Goal: Transaction & Acquisition: Purchase product/service

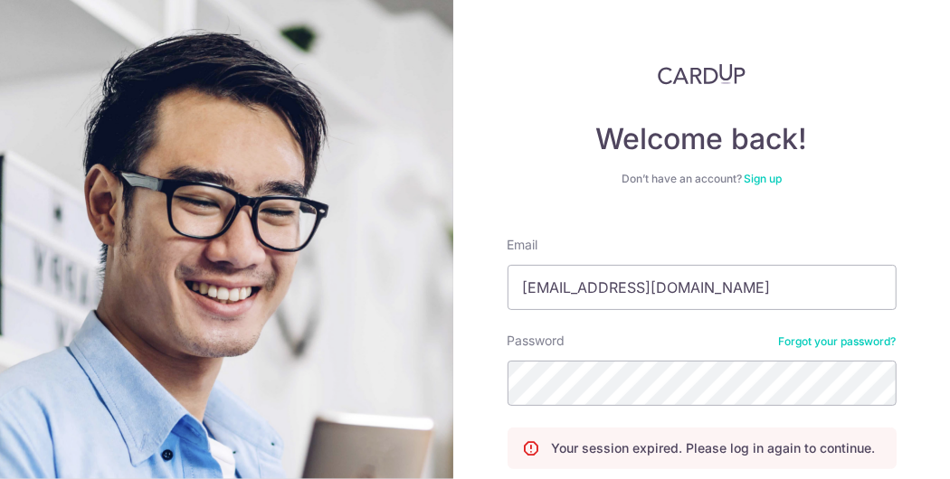
scroll to position [116, 0]
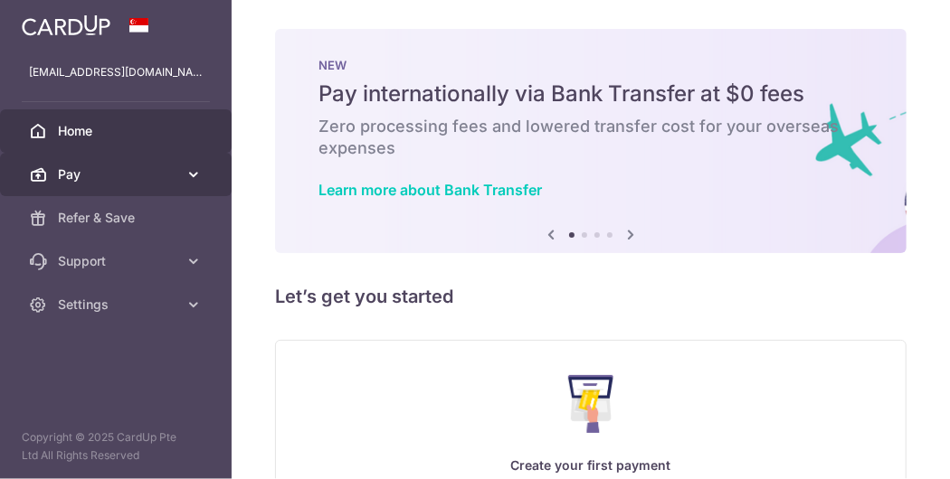
click at [129, 182] on span "Pay" at bounding box center [117, 175] width 119 height 18
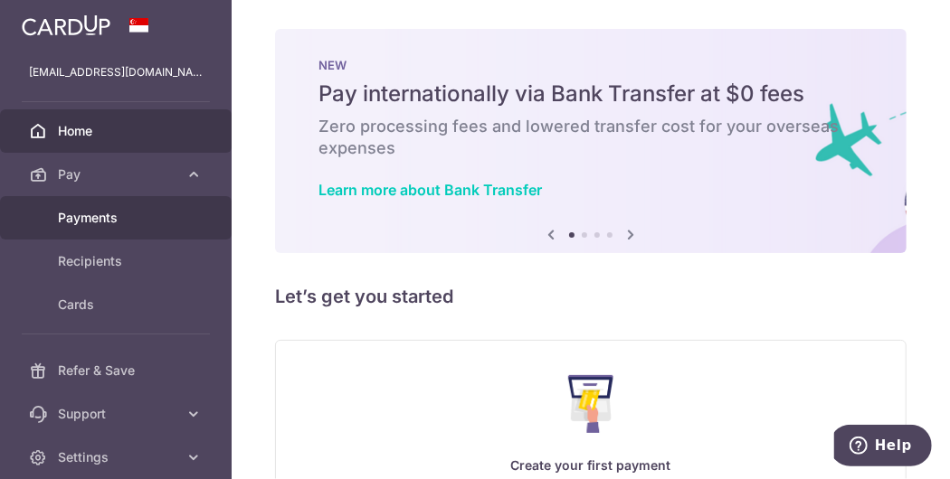
click at [121, 218] on span "Payments" at bounding box center [117, 218] width 119 height 18
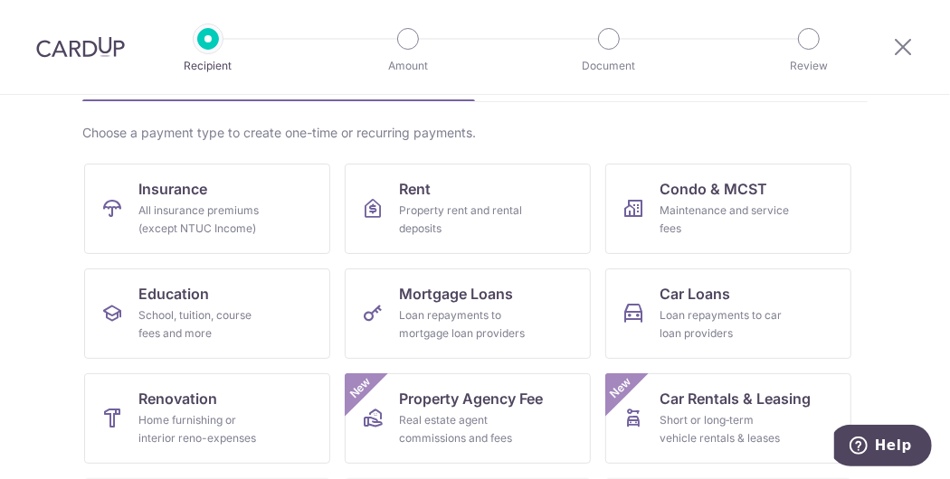
scroll to position [121, 0]
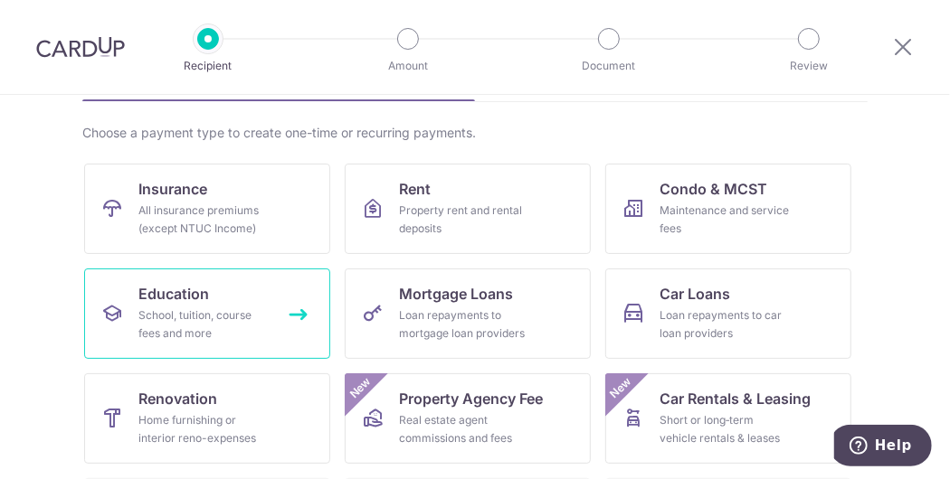
click at [190, 333] on div "School, tuition, course fees and more" at bounding box center [203, 325] width 130 height 36
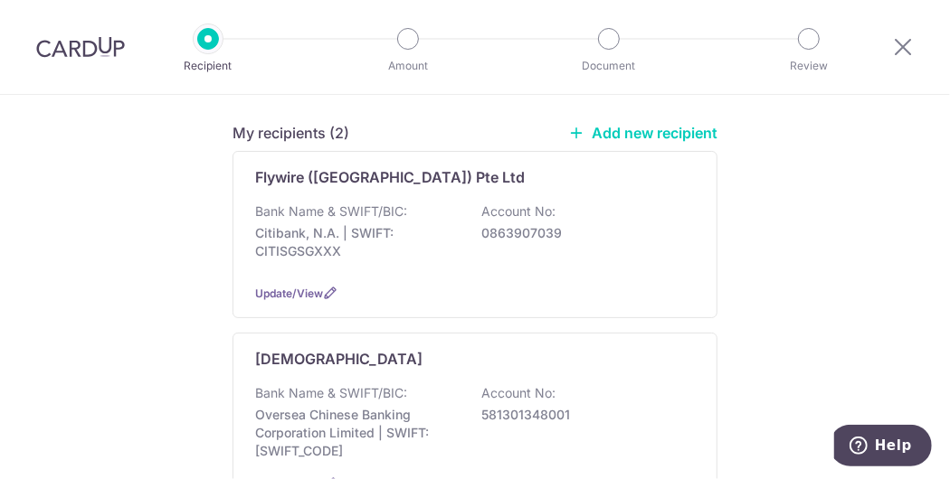
scroll to position [136, 0]
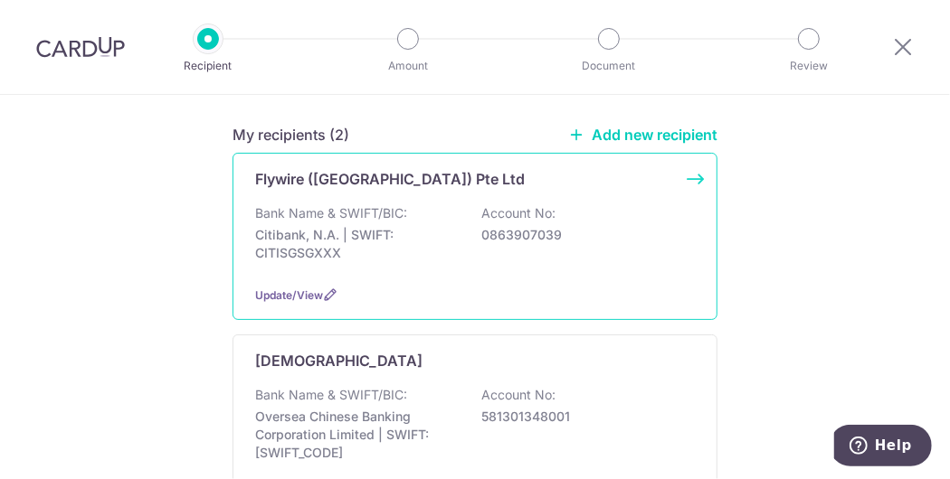
click at [339, 189] on div "Flywire (Singapore) Pte Ltd Bank Name & SWIFT/BIC: Citibank, N.A. | SWIFT: CITI…" at bounding box center [474, 236] width 485 height 167
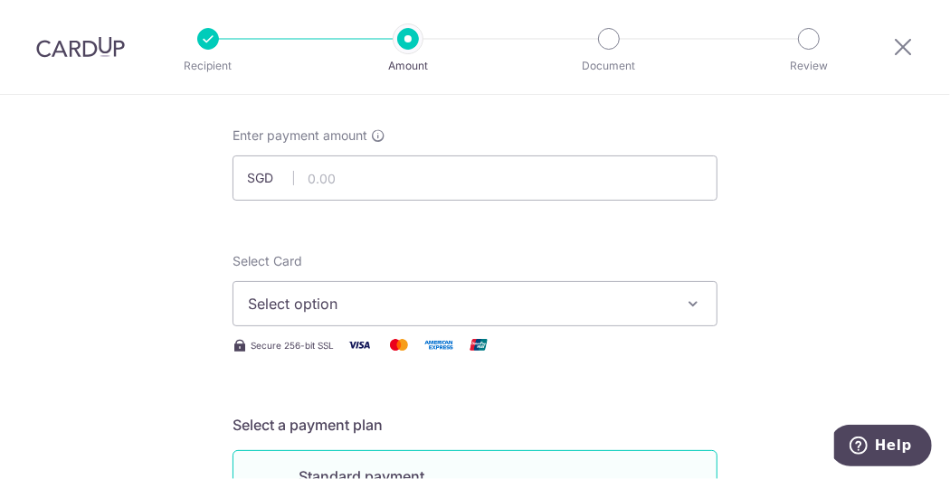
scroll to position [91, 0]
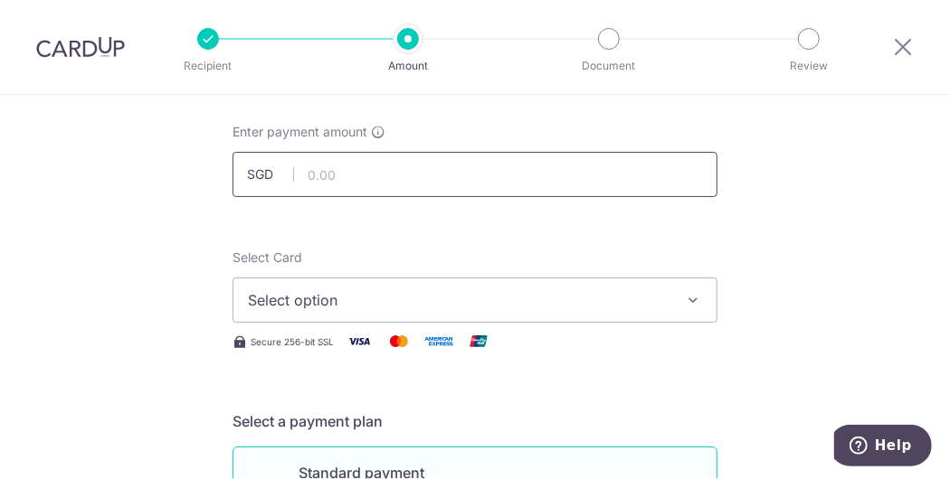
click at [338, 177] on input "text" at bounding box center [474, 174] width 485 height 45
type input "26,000.00"
click at [366, 300] on span "Select option" at bounding box center [459, 300] width 422 height 22
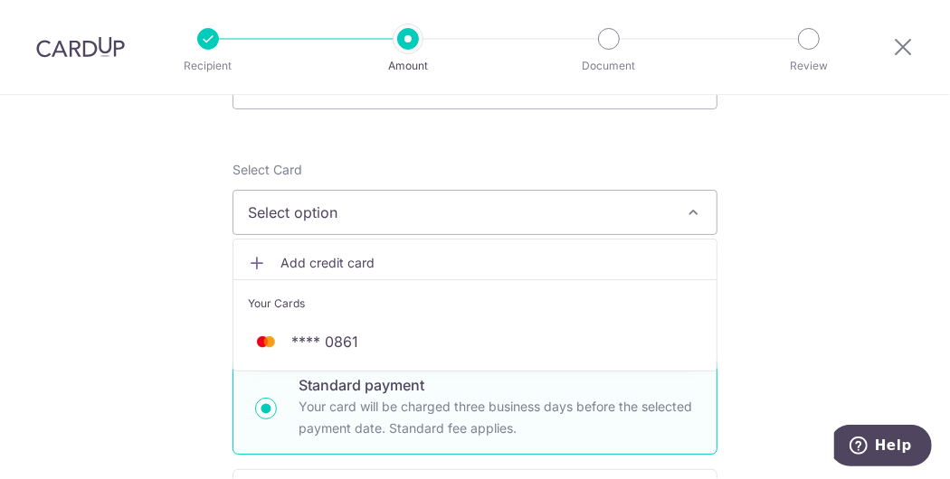
scroll to position [179, 0]
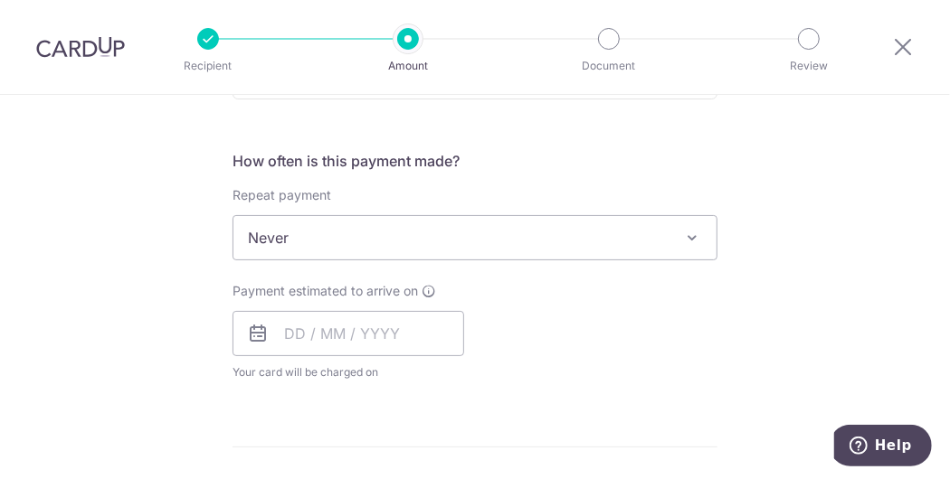
scroll to position [648, 0]
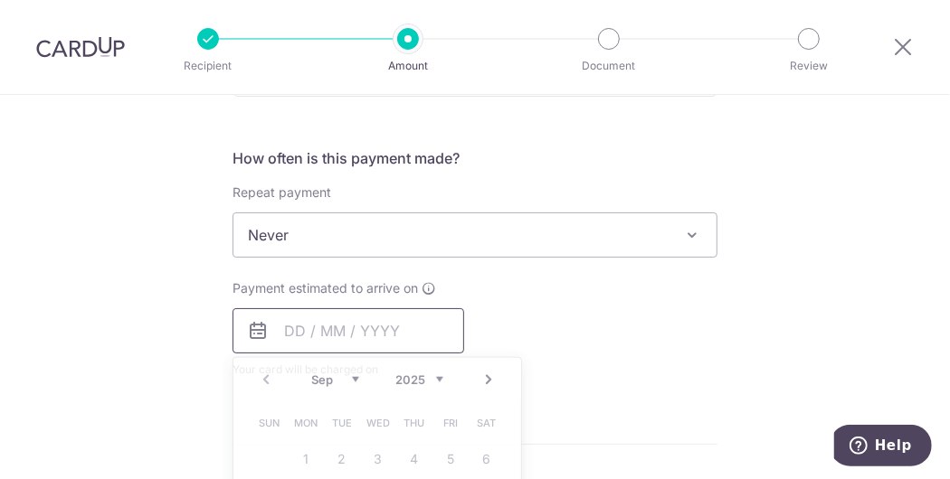
click at [296, 342] on input "text" at bounding box center [348, 330] width 232 height 45
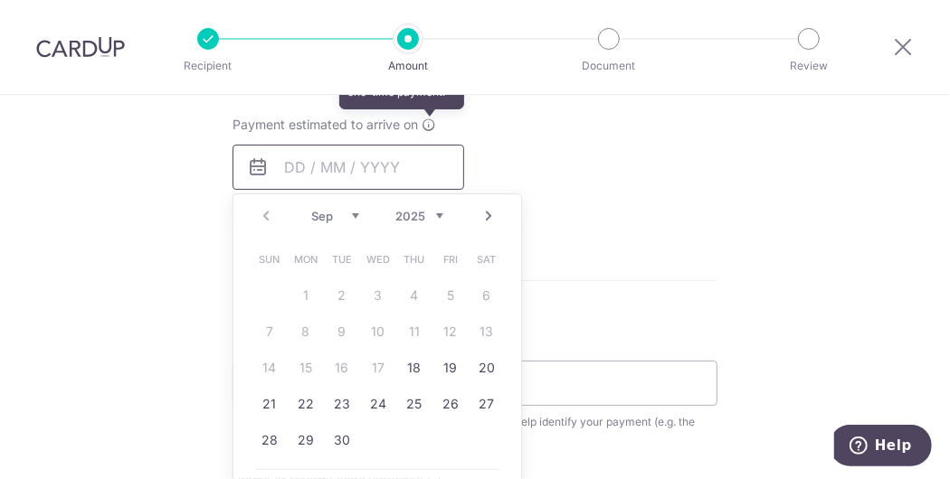
scroll to position [812, 0]
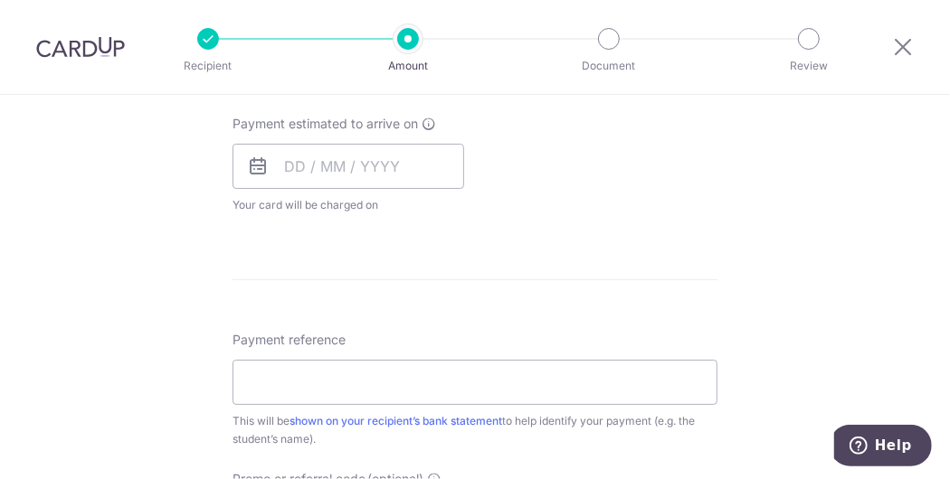
drag, startPoint x: 127, startPoint y: 331, endPoint x: 595, endPoint y: 185, distance: 490.7
click at [595, 185] on div "Payment estimated to arrive on Prev Next Sep Oct Nov Dec 2025 2026 2027 2028 20…" at bounding box center [475, 165] width 507 height 100
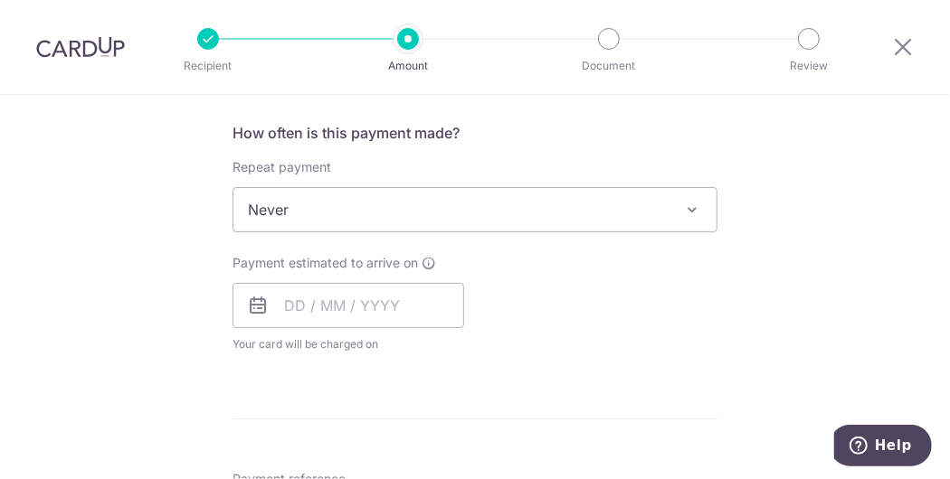
scroll to position [674, 0]
click at [351, 295] on input "text" at bounding box center [348, 304] width 232 height 45
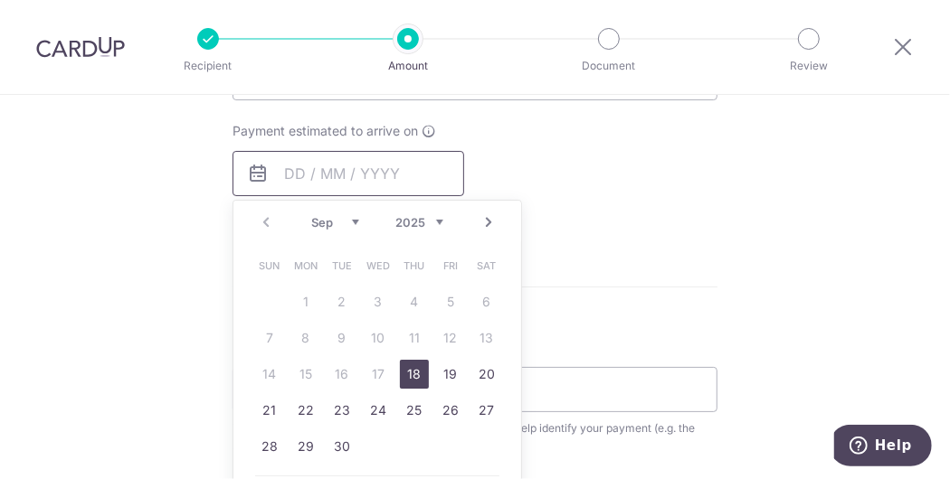
scroll to position [809, 0]
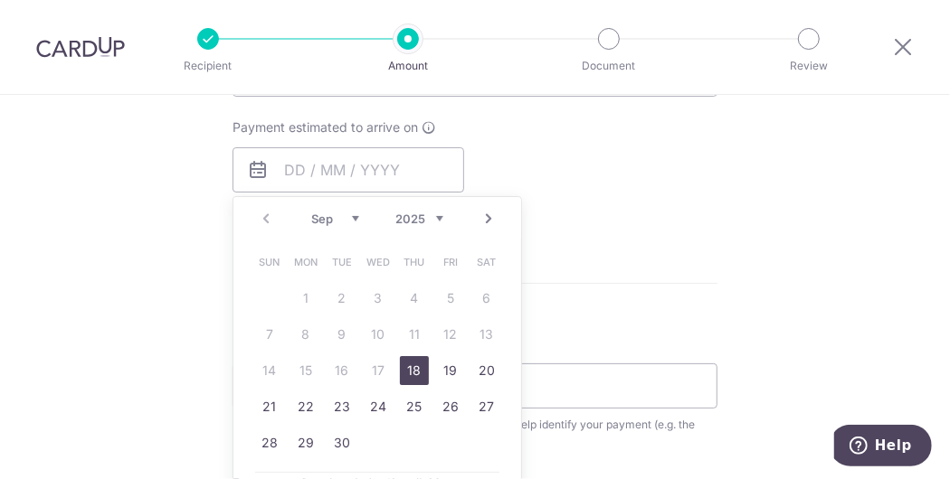
click at [411, 364] on link "18" at bounding box center [414, 370] width 29 height 29
type input "18/09/2025"
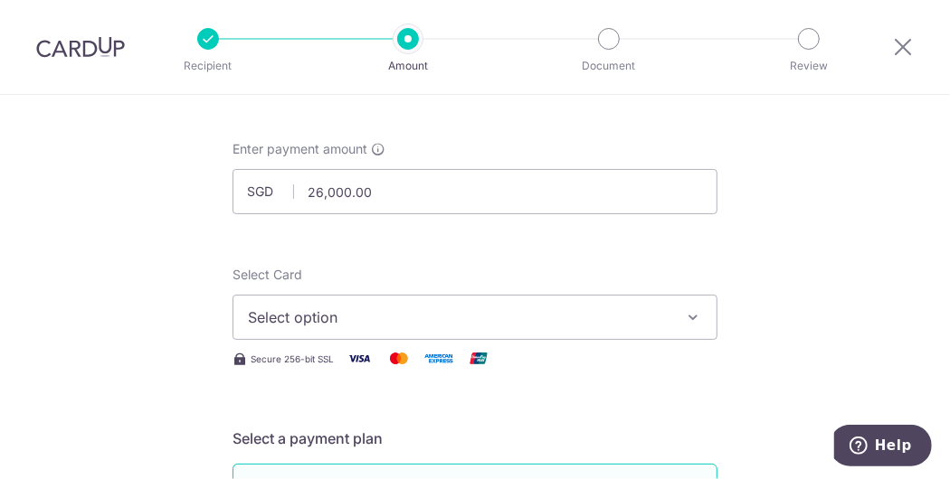
scroll to position [0, 0]
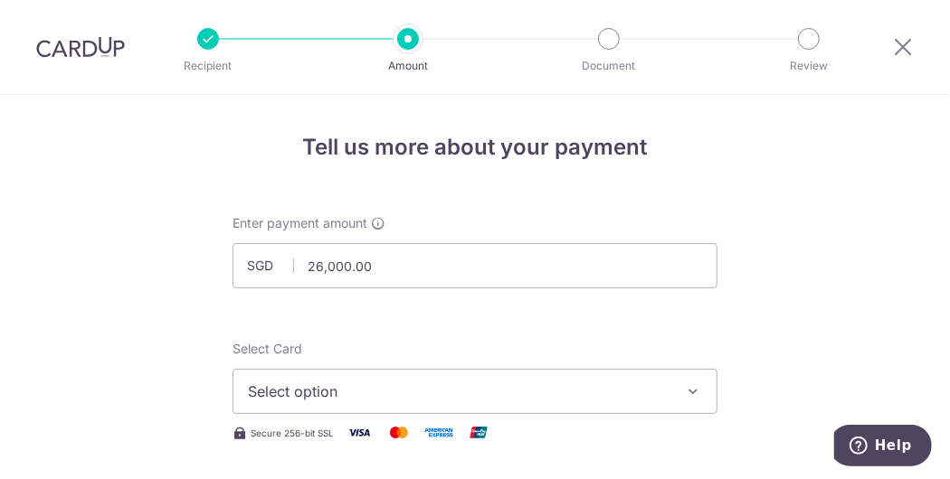
drag, startPoint x: 5, startPoint y: 12, endPoint x: 382, endPoint y: 175, distance: 410.4
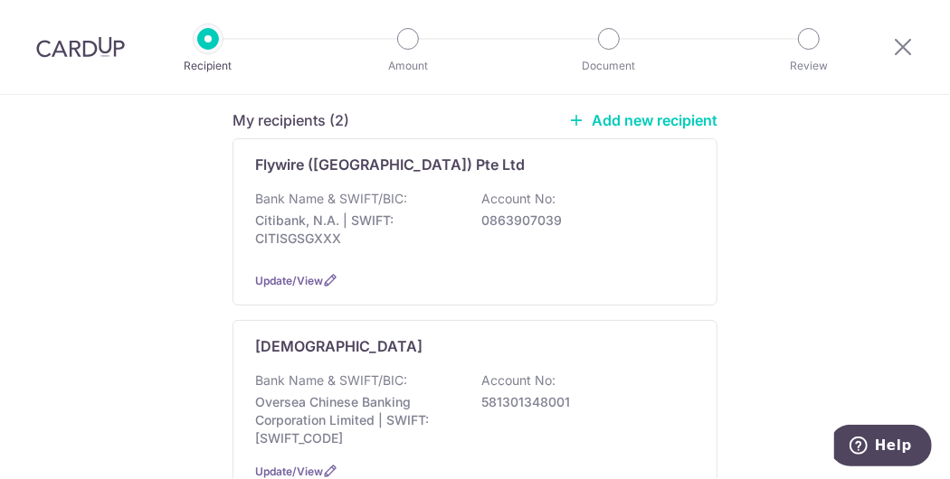
scroll to position [150, 0]
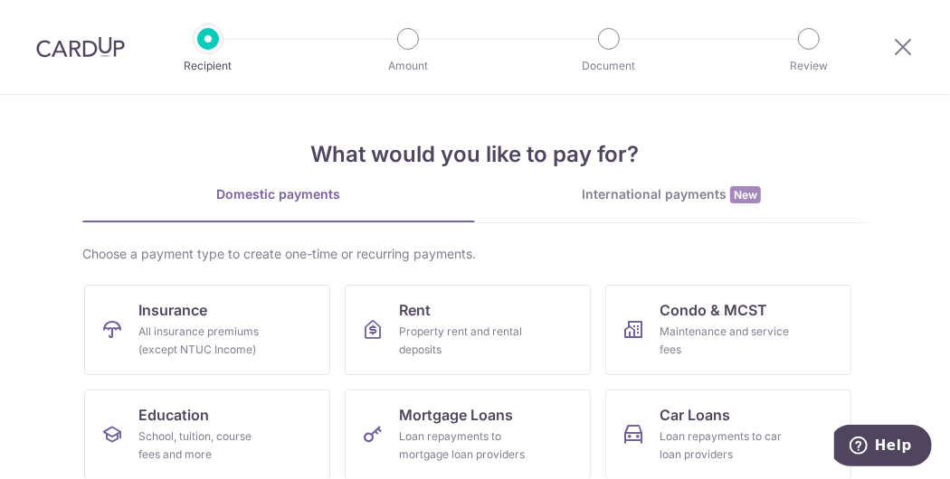
click at [690, 196] on div "International payments New" at bounding box center [671, 194] width 393 height 19
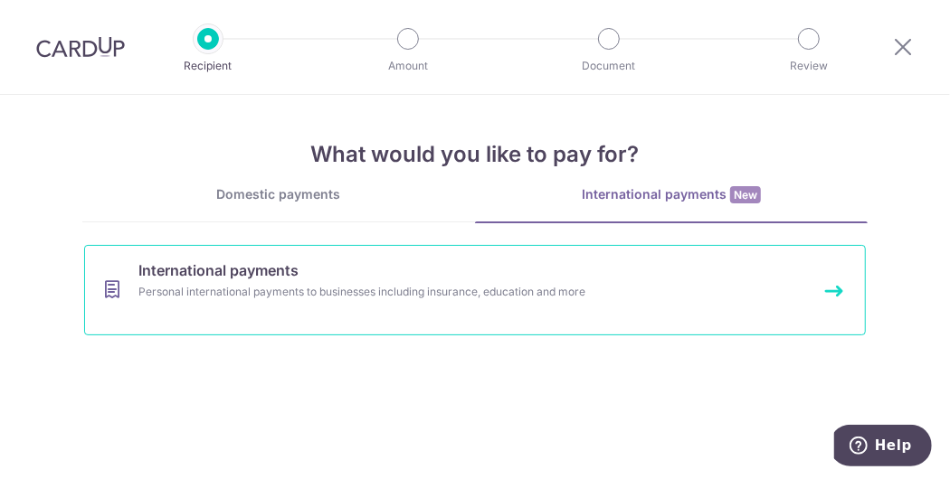
click at [434, 303] on link "International payments Personal international payments to businesses including …" at bounding box center [475, 290] width 782 height 90
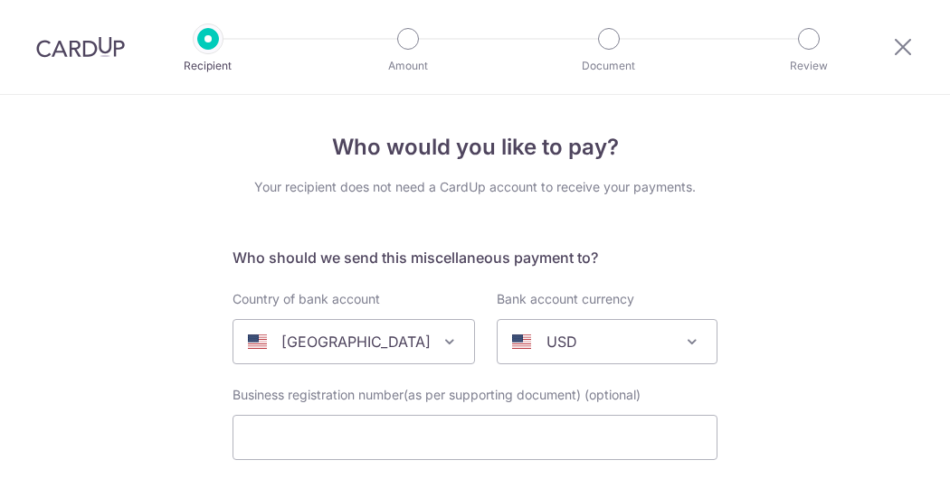
select select
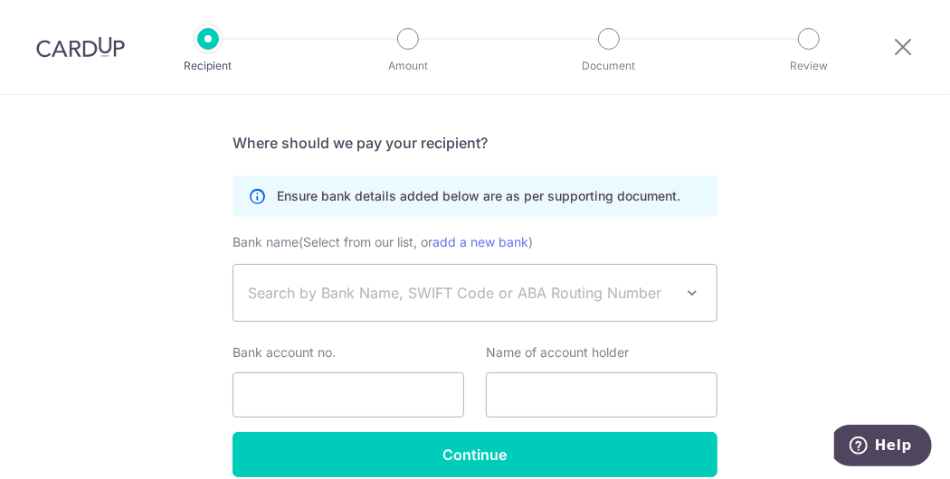
click at [79, 48] on img at bounding box center [80, 47] width 89 height 22
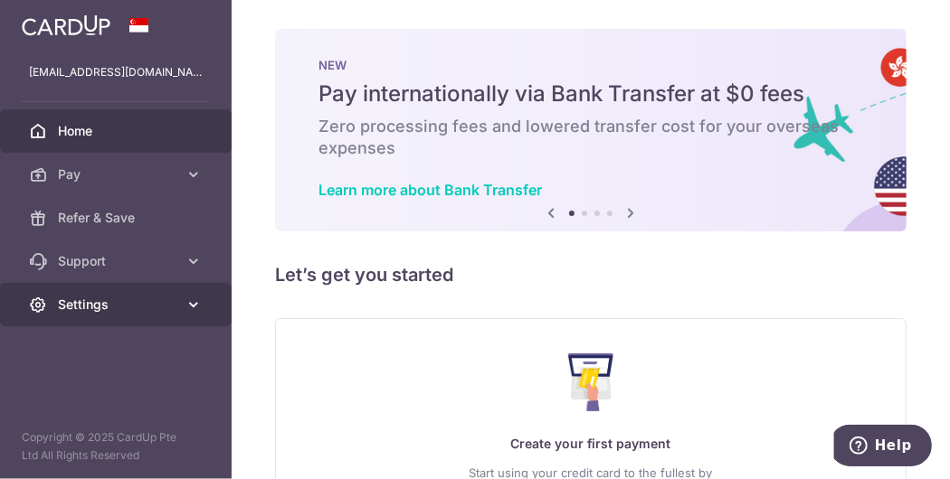
click at [185, 309] on icon at bounding box center [194, 305] width 18 height 18
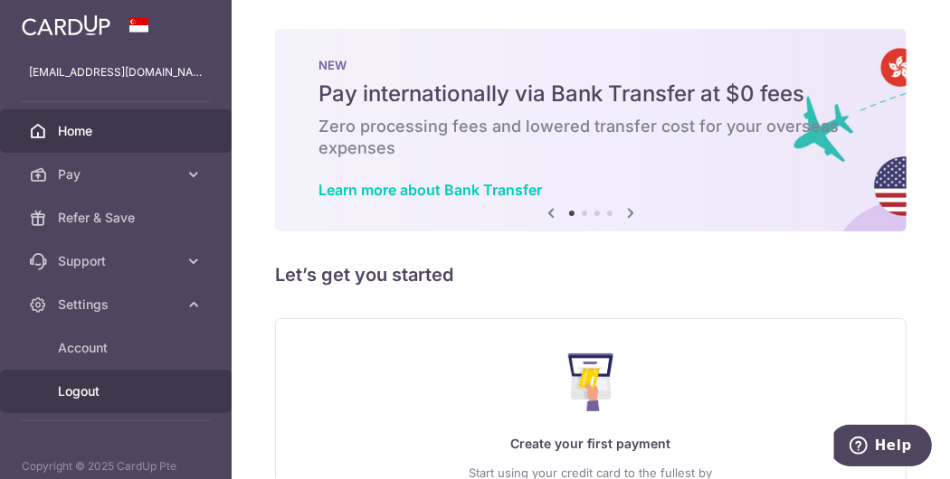
click at [88, 400] on span "Logout" at bounding box center [117, 392] width 119 height 18
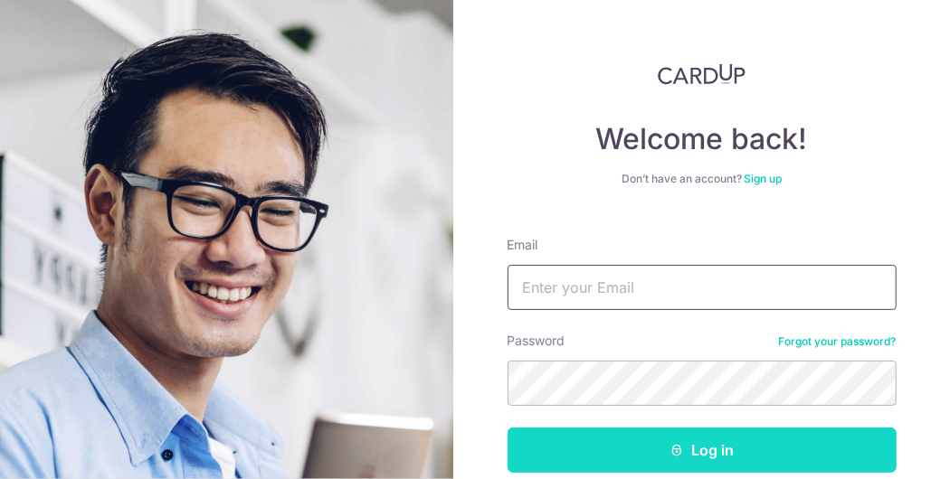
type input "[EMAIL_ADDRESS][DOMAIN_NAME]"
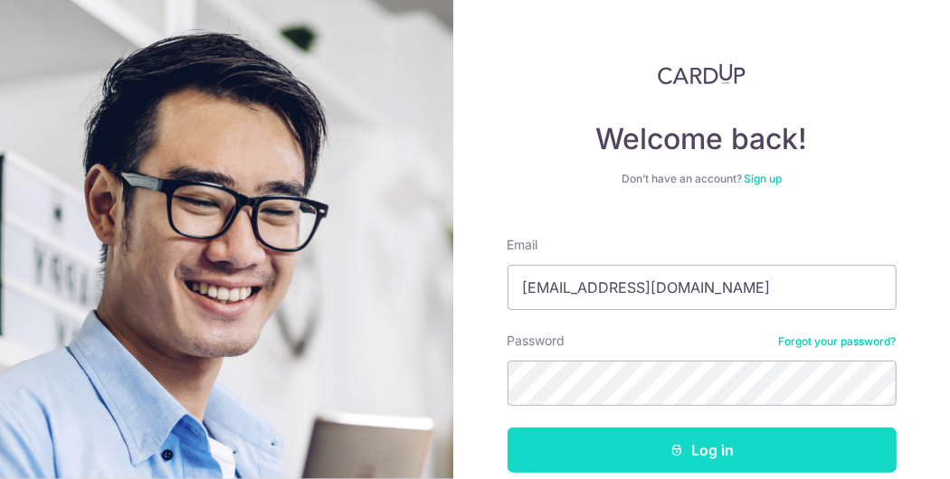
click at [628, 439] on button "Log in" at bounding box center [701, 450] width 389 height 45
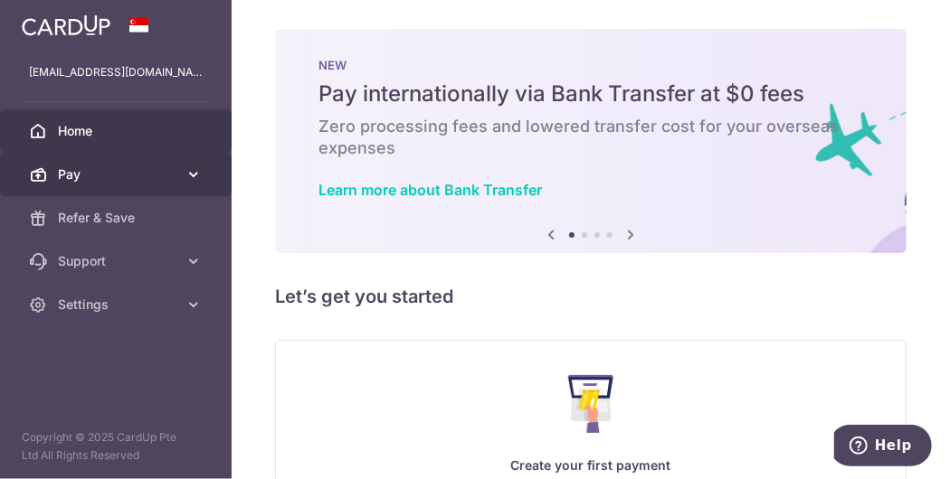
click at [193, 181] on icon at bounding box center [194, 175] width 18 height 18
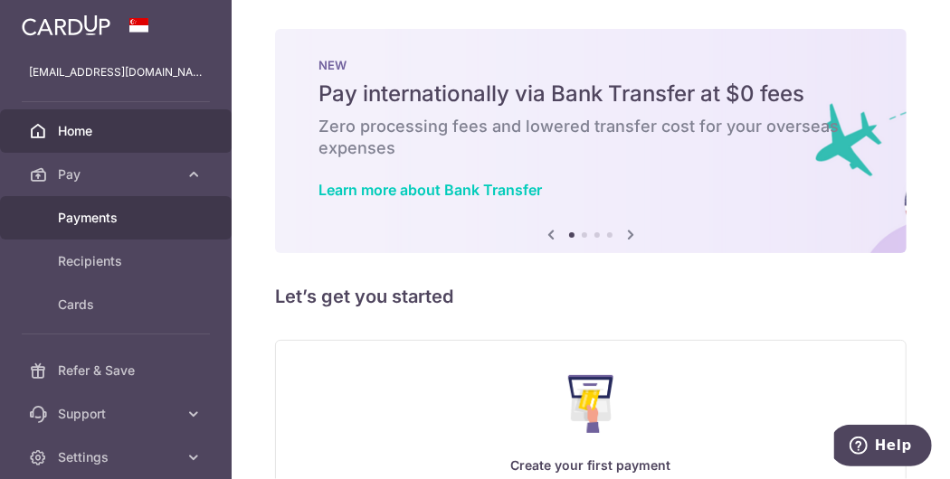
click at [157, 224] on span "Payments" at bounding box center [117, 218] width 119 height 18
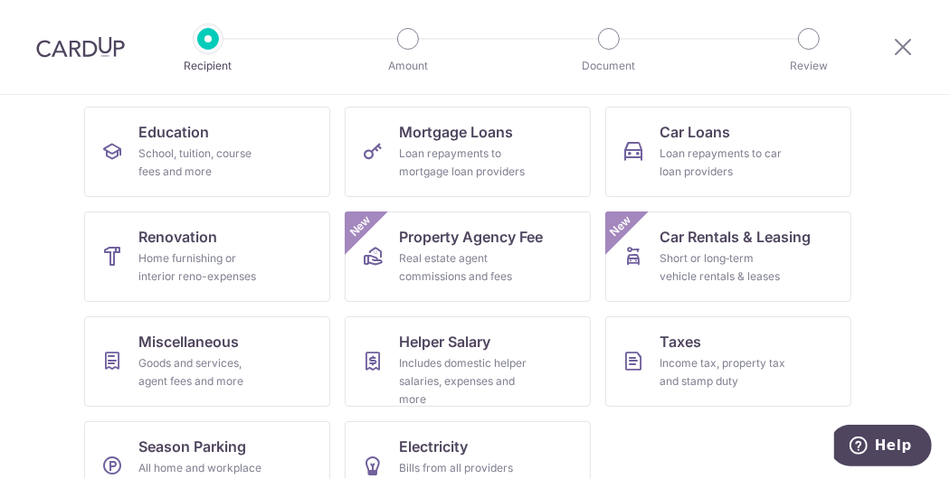
scroll to position [282, 0]
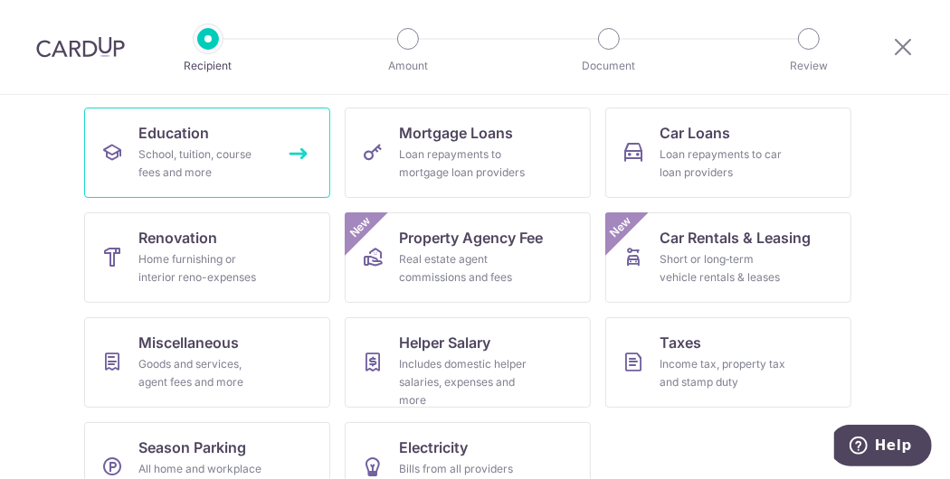
click at [232, 166] on div "School, tuition, course fees and more" at bounding box center [203, 164] width 130 height 36
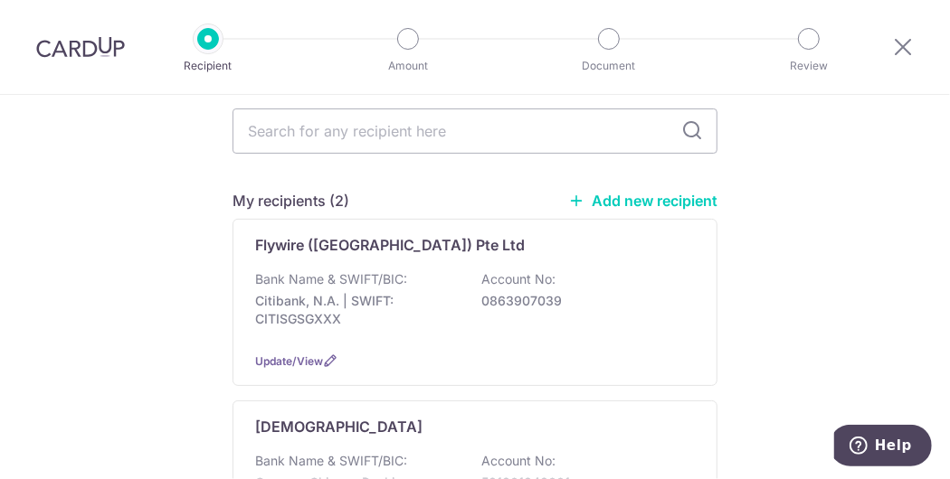
scroll to position [71, 0]
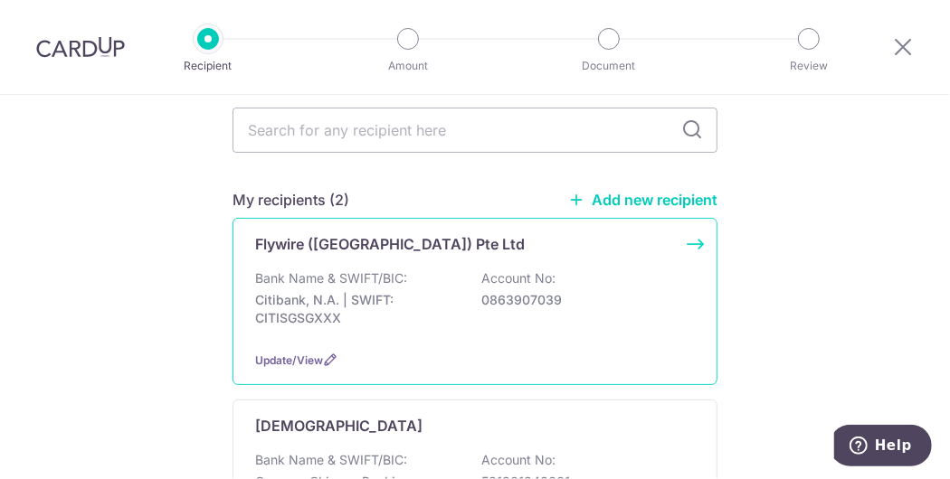
click at [395, 227] on div "Flywire (Singapore) Pte Ltd Bank Name & SWIFT/BIC: Citibank, N.A. | SWIFT: CITI…" at bounding box center [474, 301] width 485 height 167
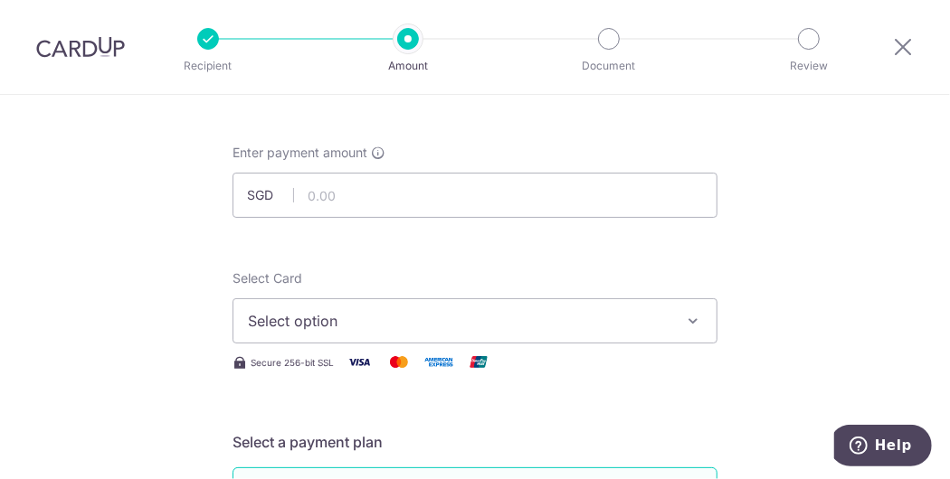
scroll to position [72, 0]
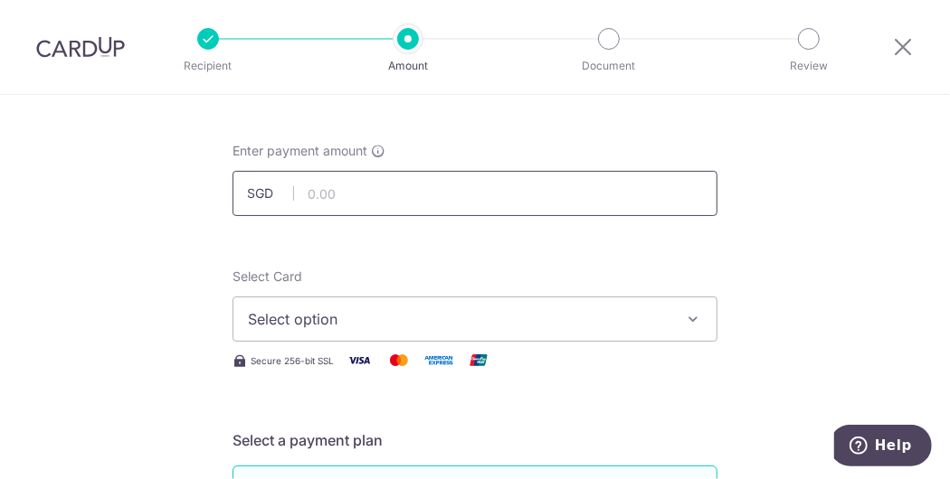
click at [403, 196] on input "text" at bounding box center [474, 193] width 485 height 45
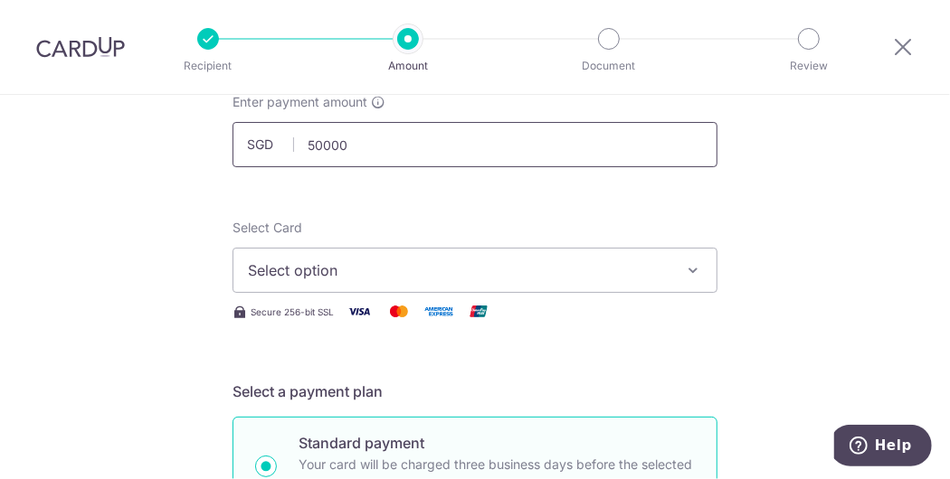
scroll to position [121, 0]
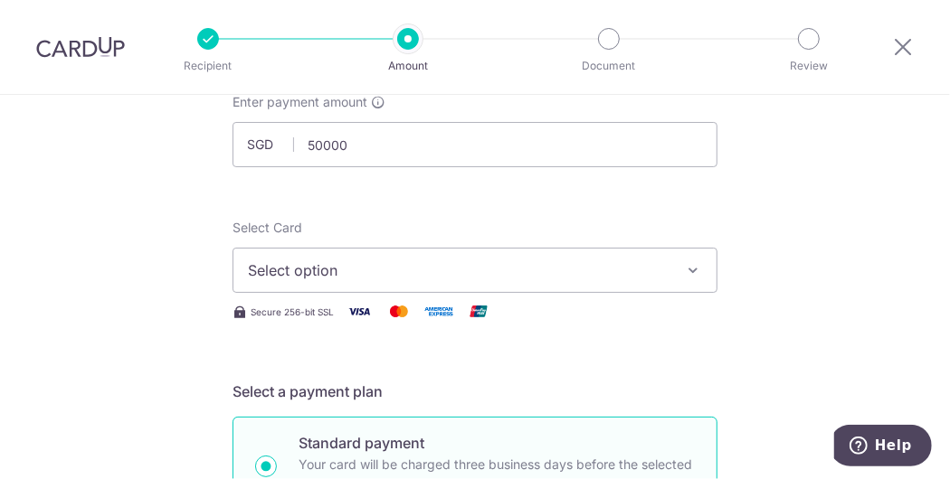
type input "50,000.00"
click at [389, 282] on button "Select option" at bounding box center [474, 270] width 485 height 45
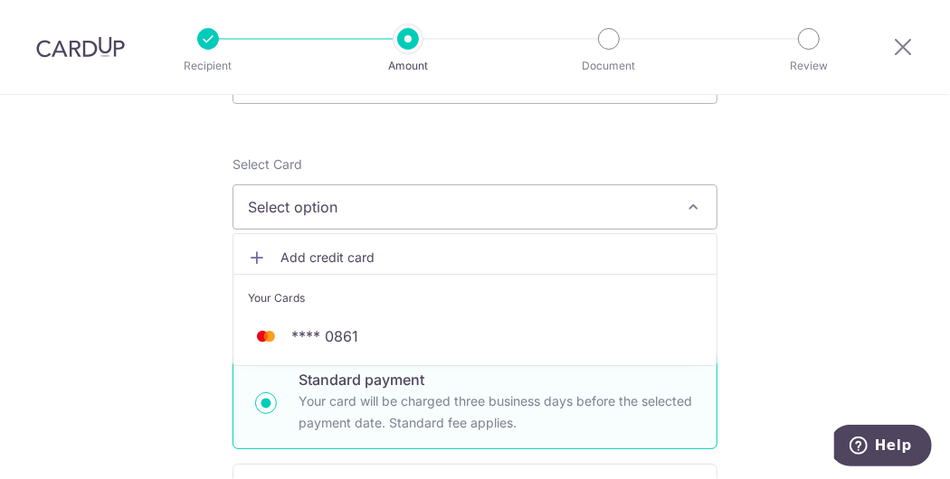
scroll to position [222, 0]
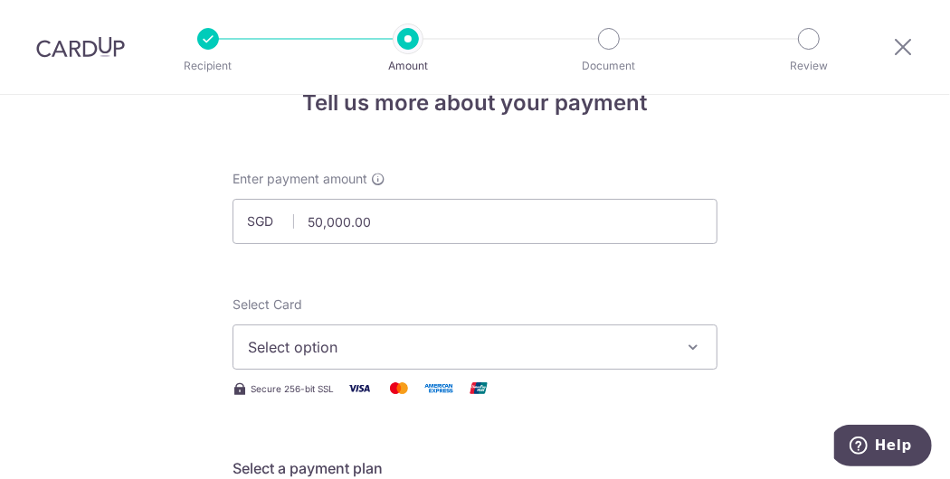
scroll to position [0, 0]
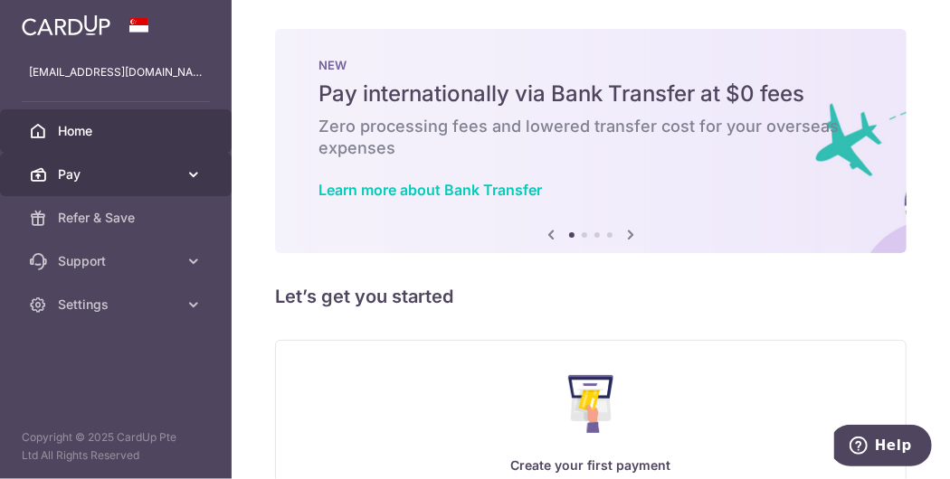
click at [142, 179] on span "Pay" at bounding box center [117, 175] width 119 height 18
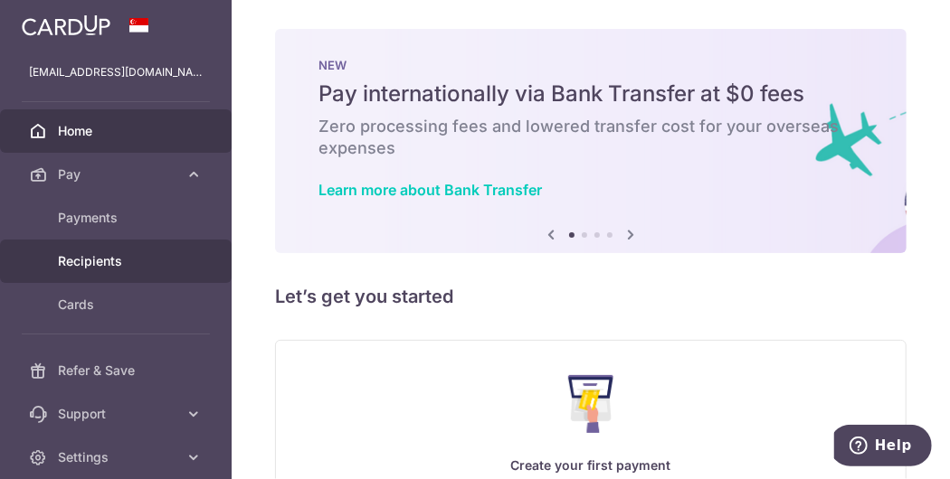
click at [124, 259] on span "Recipients" at bounding box center [117, 261] width 119 height 18
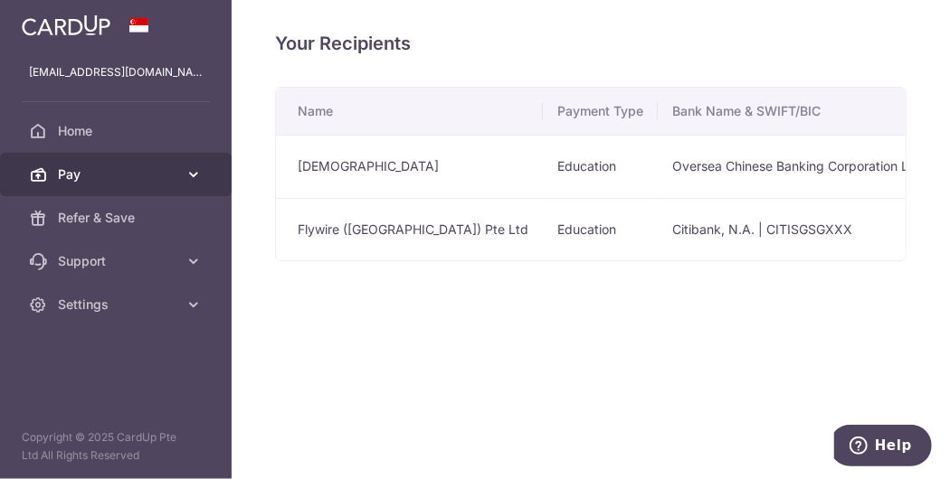
click at [142, 193] on link "Pay" at bounding box center [116, 174] width 232 height 43
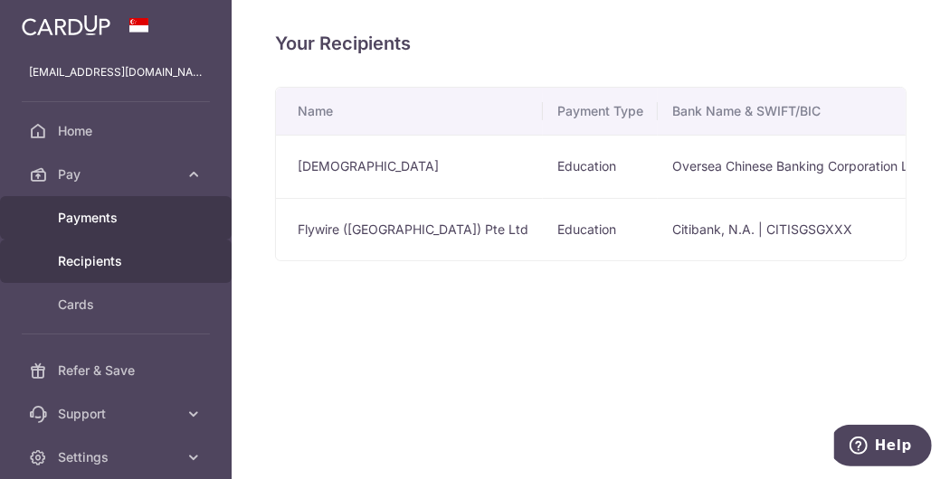
click at [139, 217] on span "Payments" at bounding box center [117, 218] width 119 height 18
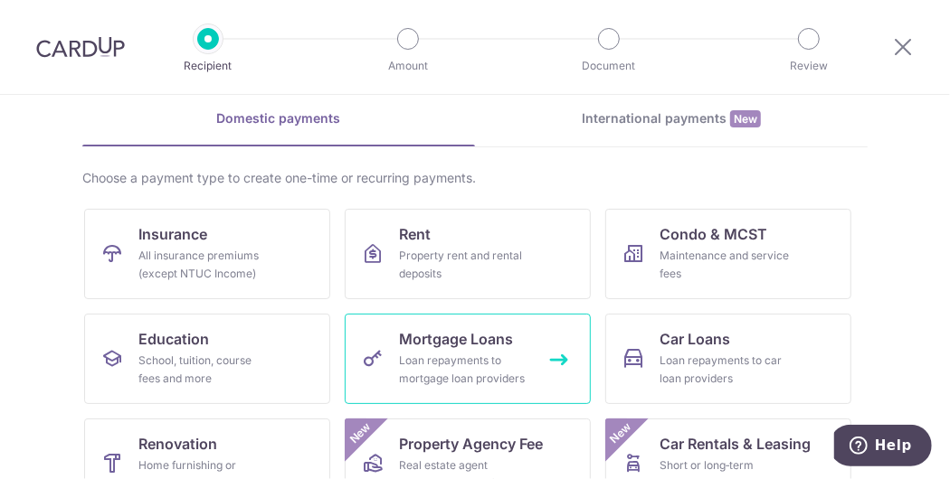
scroll to position [77, 0]
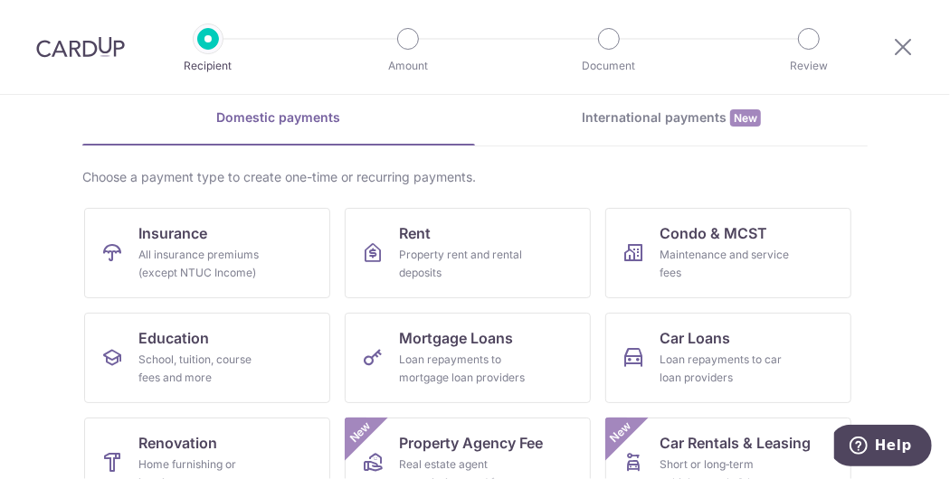
click at [612, 121] on div "International payments New" at bounding box center [671, 118] width 393 height 19
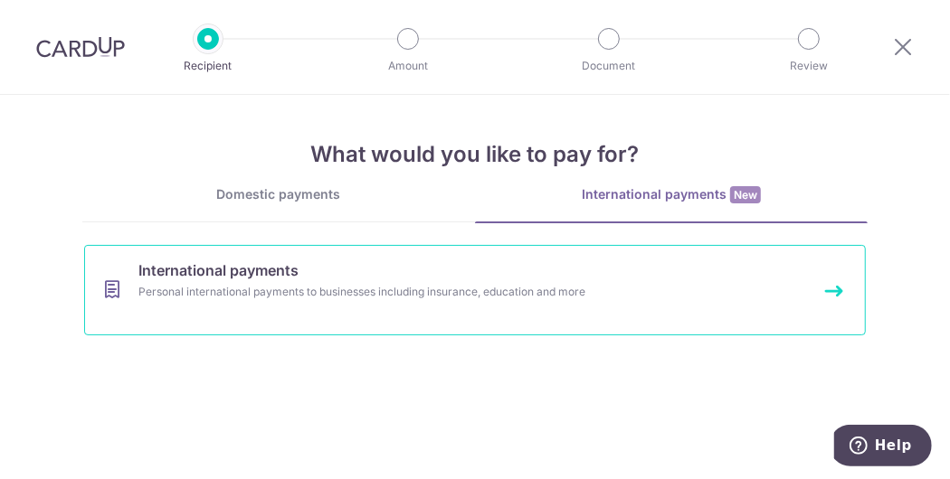
click at [441, 289] on div "Personal international payments to businesses including insurance, education an…" at bounding box center [450, 292] width 625 height 18
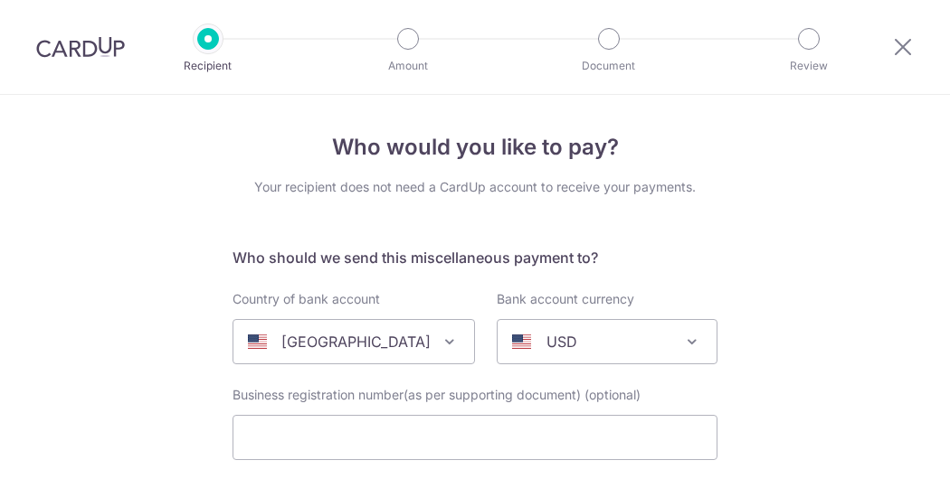
select select
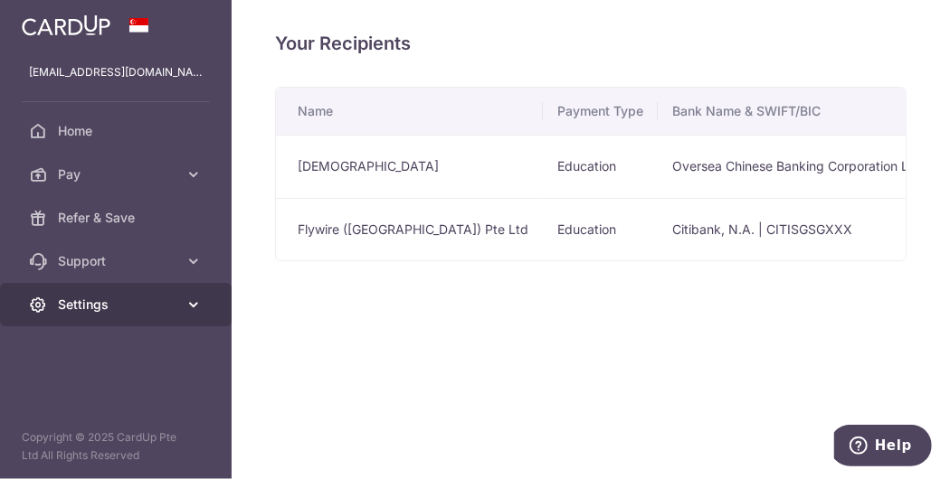
click at [133, 304] on span "Settings" at bounding box center [117, 305] width 119 height 18
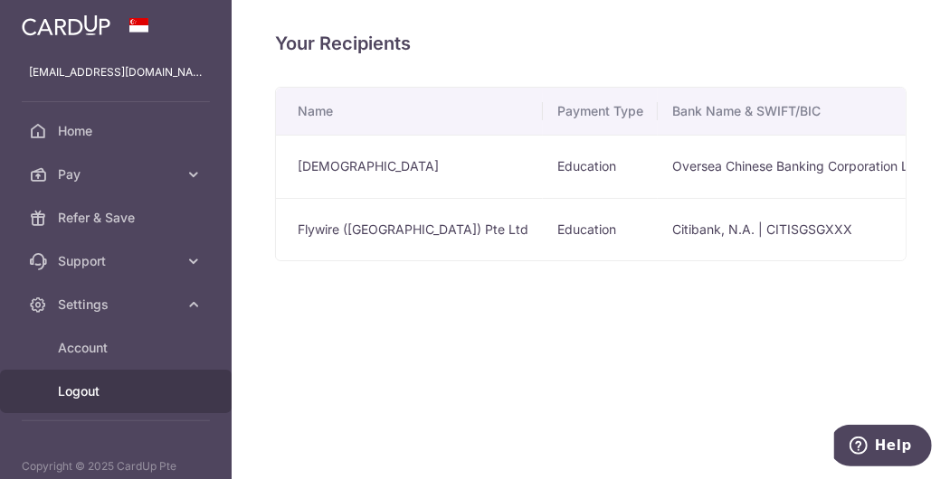
click at [128, 394] on span "Logout" at bounding box center [117, 392] width 119 height 18
